Goal: Ask a question

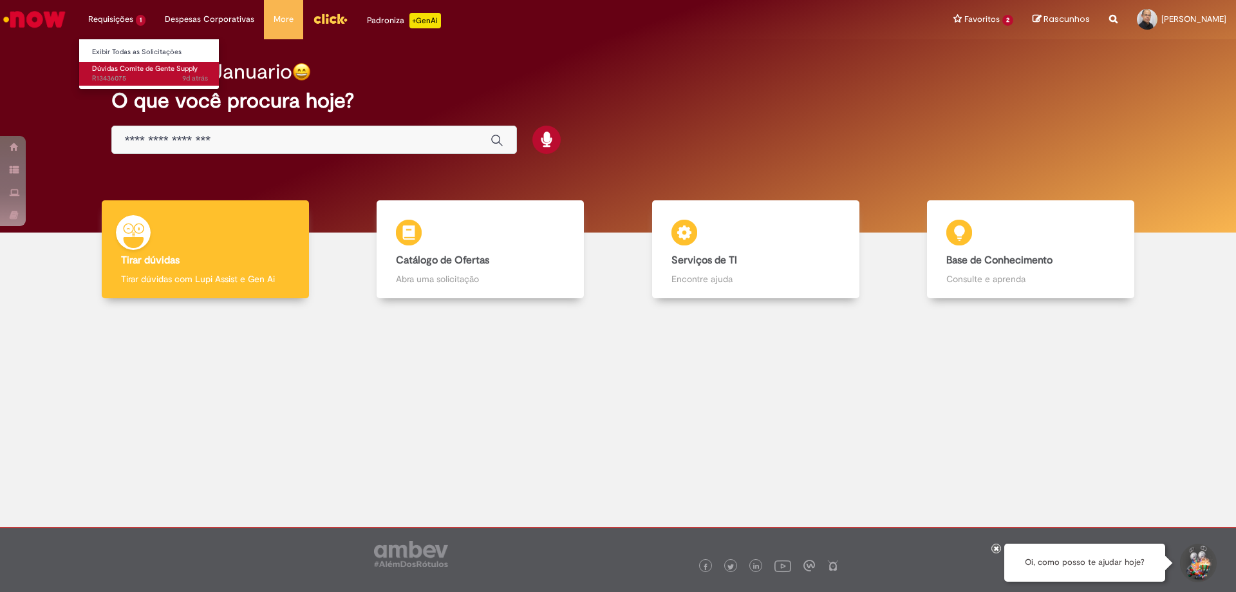
click at [110, 69] on span "Dúvidas Comite de Gente Supply" at bounding box center [145, 69] width 106 height 10
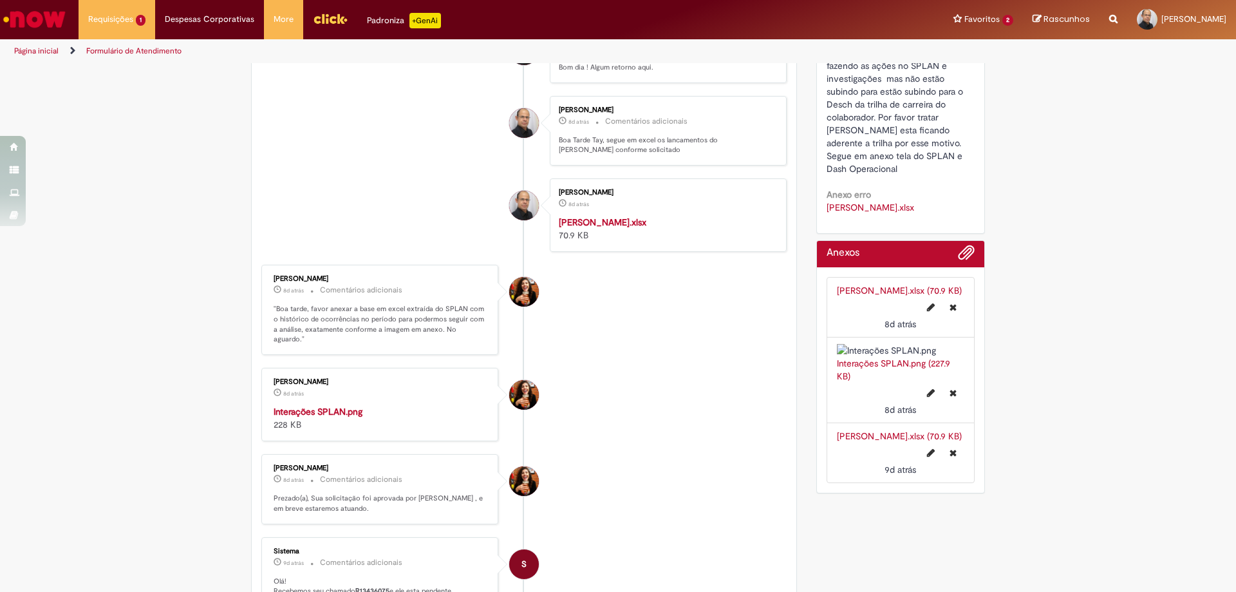
scroll to position [644, 0]
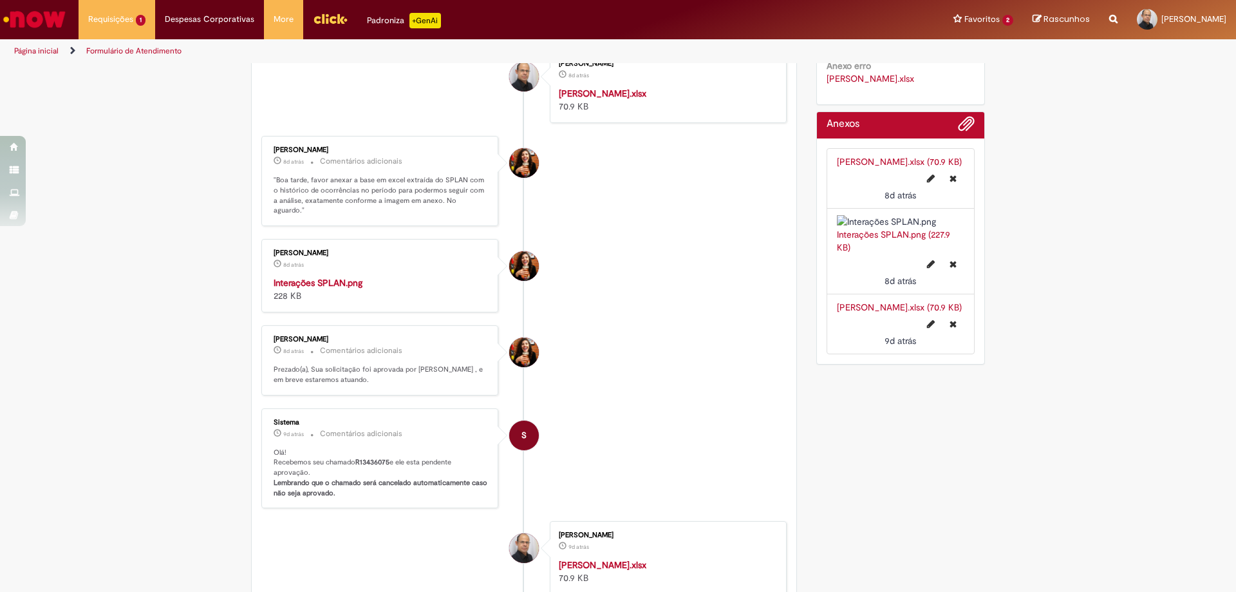
click at [307, 276] on img "Histórico de tíquete" at bounding box center [381, 276] width 214 height 0
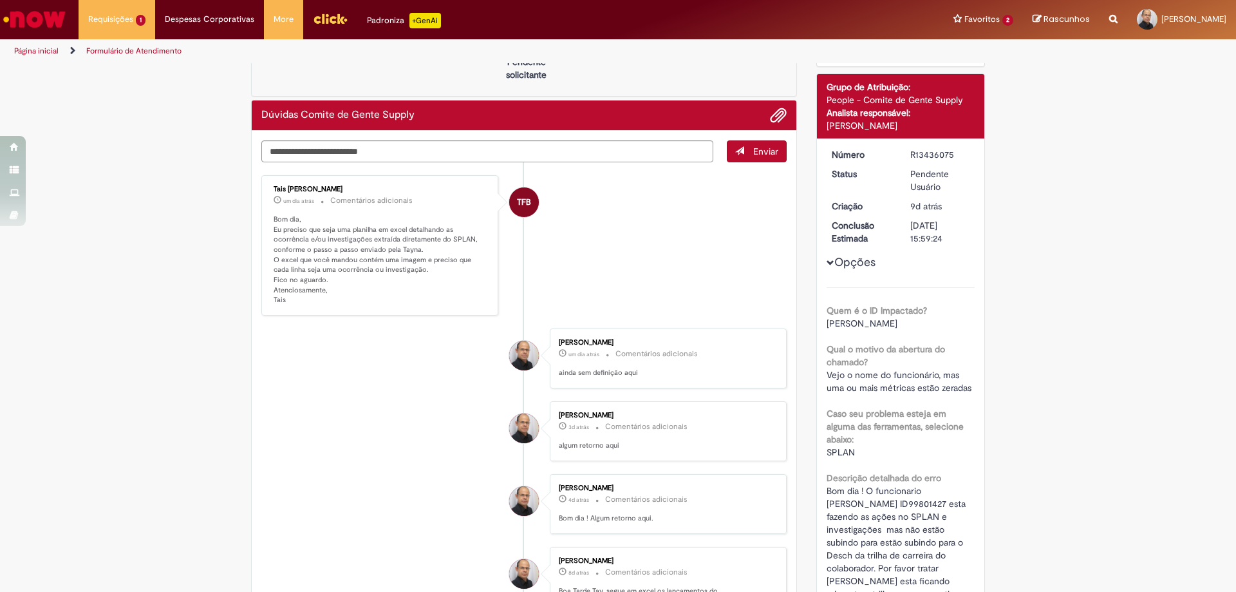
scroll to position [0, 0]
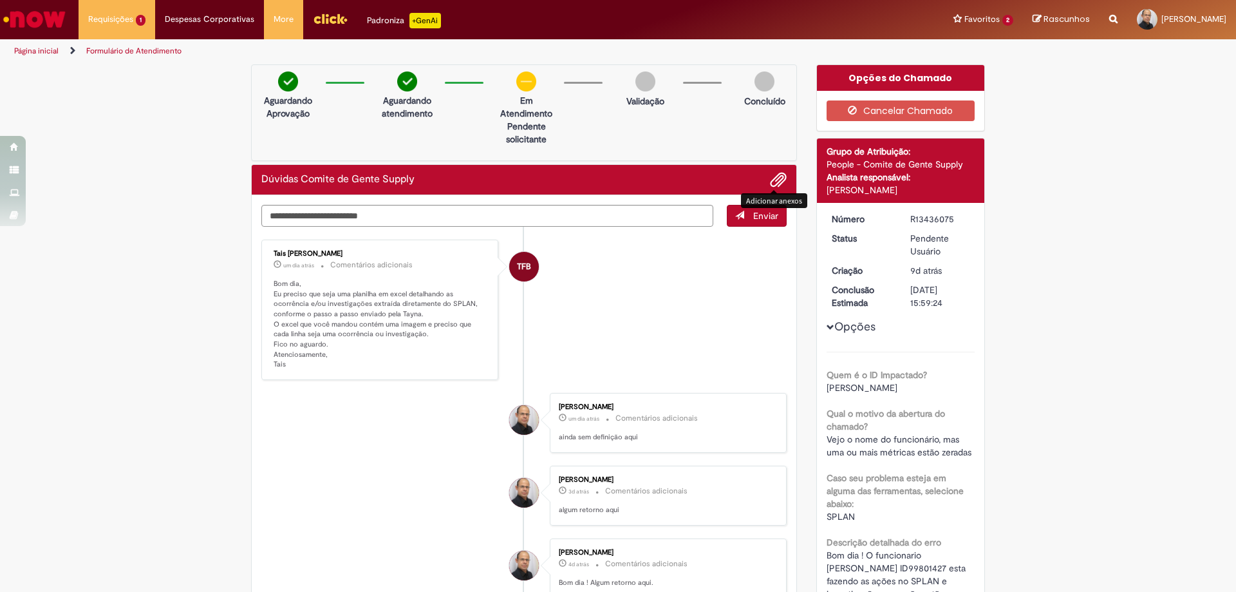
click at [772, 183] on span "Adicionar anexos" at bounding box center [777, 180] width 15 height 15
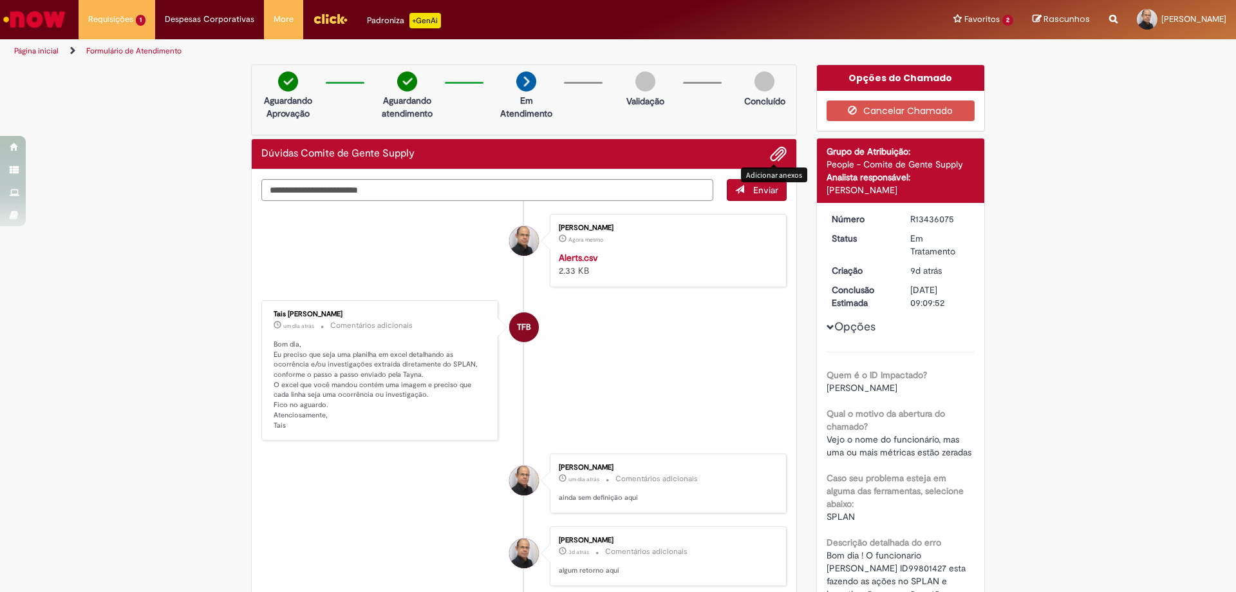
click at [774, 152] on span "Adicionar anexos" at bounding box center [777, 154] width 15 height 15
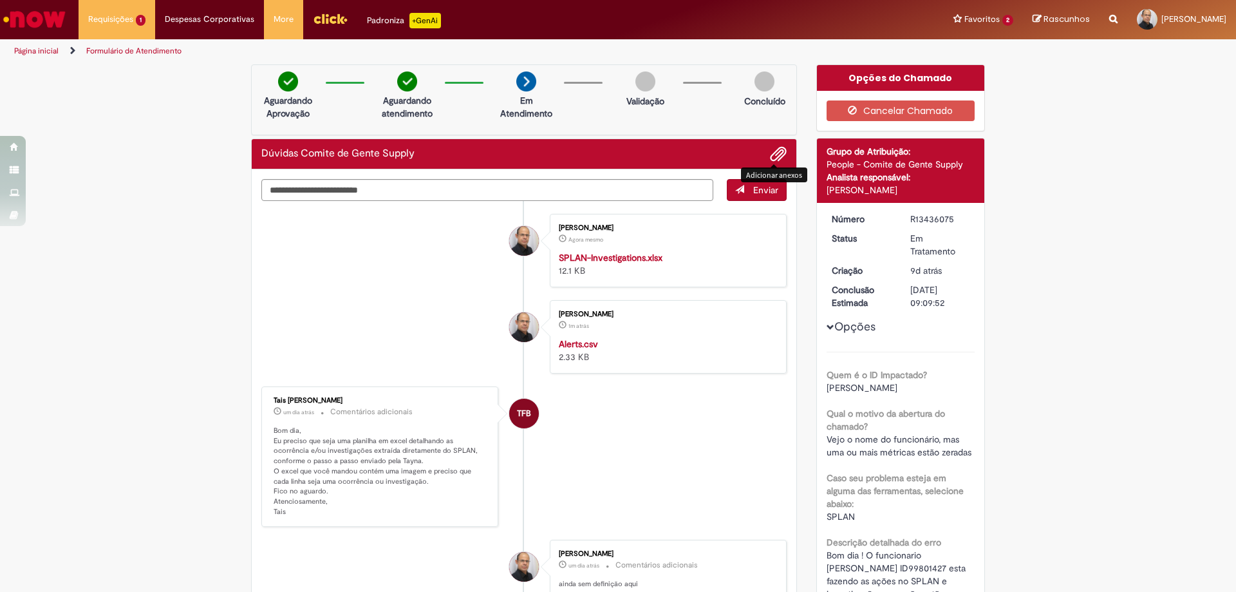
click at [597, 263] on div "SPLAN-Investigations.xlsx 12.1 KB" at bounding box center [666, 264] width 214 height 26
click at [603, 257] on strong "SPLAN-Investigations.xlsx" at bounding box center [611, 258] width 104 height 12
click at [310, 189] on textarea "Digite sua mensagem aqui..." at bounding box center [487, 190] width 452 height 22
click at [451, 198] on textarea "**********" at bounding box center [487, 190] width 452 height 22
type textarea "**********"
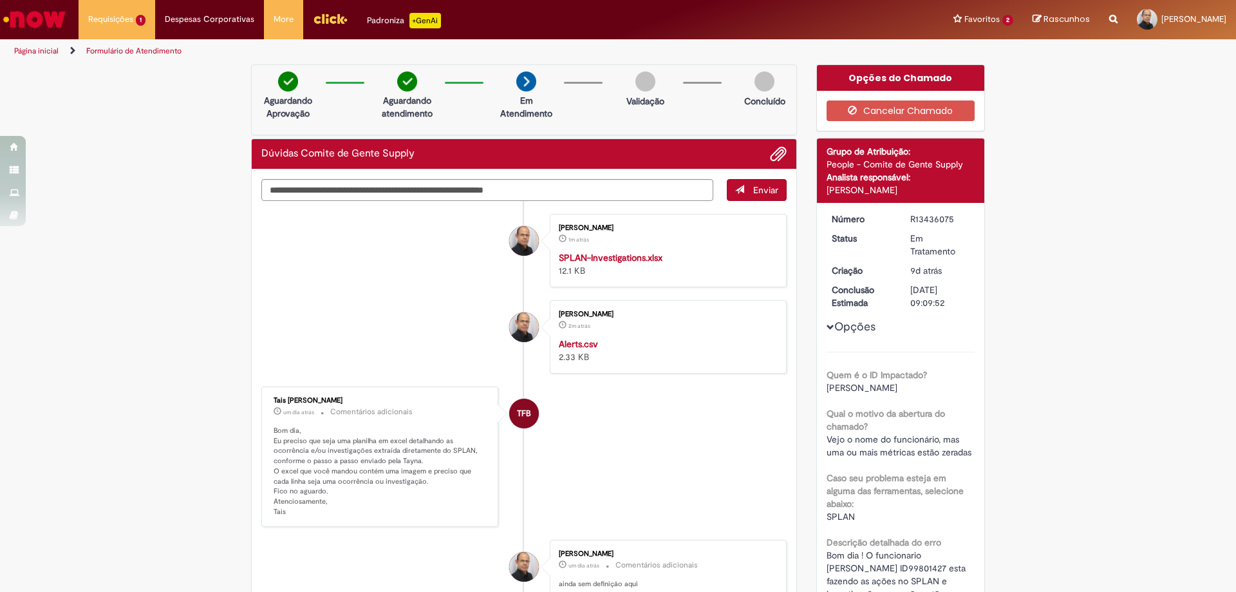
click at [753, 189] on span "Enviar" at bounding box center [765, 190] width 25 height 12
